Goal: Task Accomplishment & Management: Manage account settings

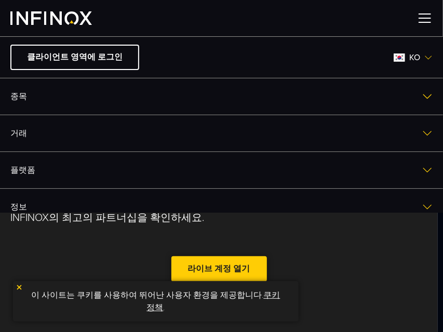
click at [219, 269] on span at bounding box center [219, 269] width 0 height 0
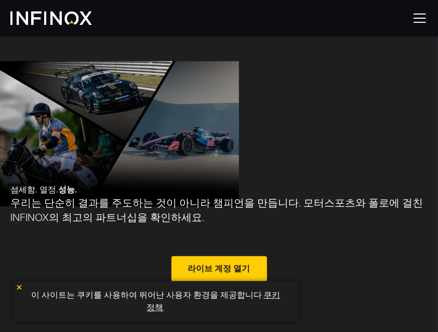
drag, startPoint x: 0, startPoint y: 0, endPoint x: 411, endPoint y: 19, distance: 411.9
click at [411, 19] on div at bounding box center [219, 18] width 438 height 36
click at [415, 16] on img at bounding box center [420, 18] width 16 height 16
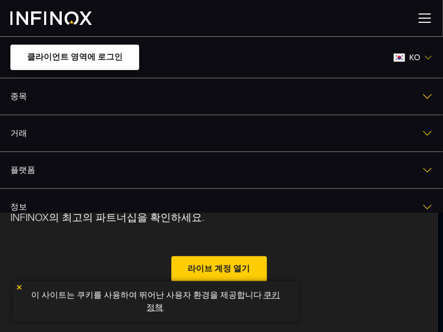
click at [88, 53] on link "클라이언트 영역에 로그인" at bounding box center [74, 57] width 129 height 25
